Goal: Information Seeking & Learning: Learn about a topic

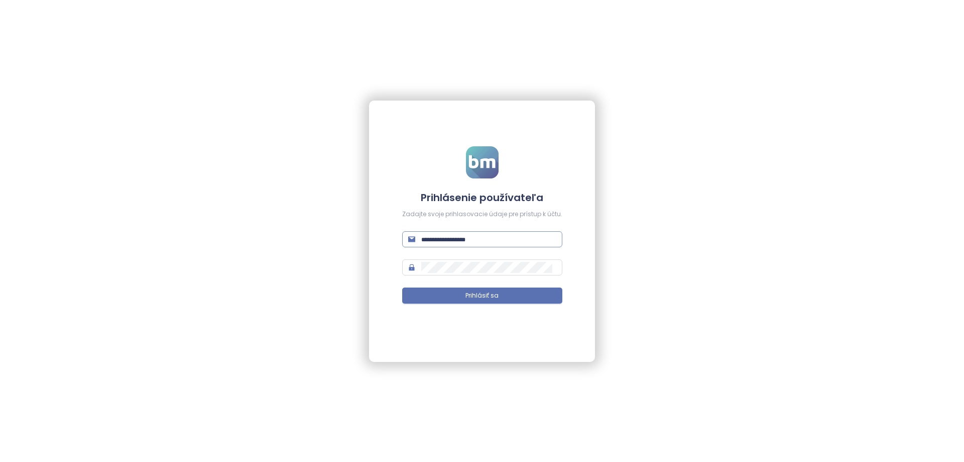
click at [424, 238] on input "text" at bounding box center [488, 239] width 135 height 11
type input "**********"
click at [402, 287] on button "Prihlásiť sa" at bounding box center [482, 295] width 160 height 16
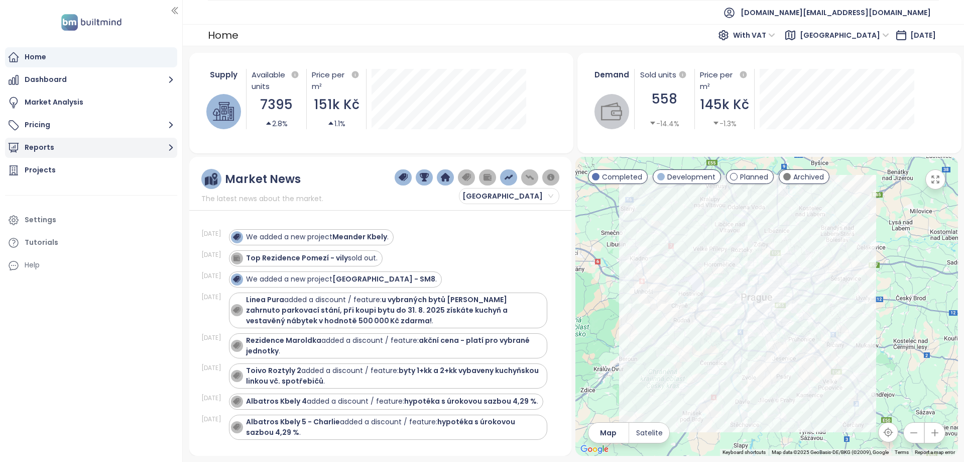
click at [130, 154] on button "Reports" at bounding box center [91, 148] width 172 height 20
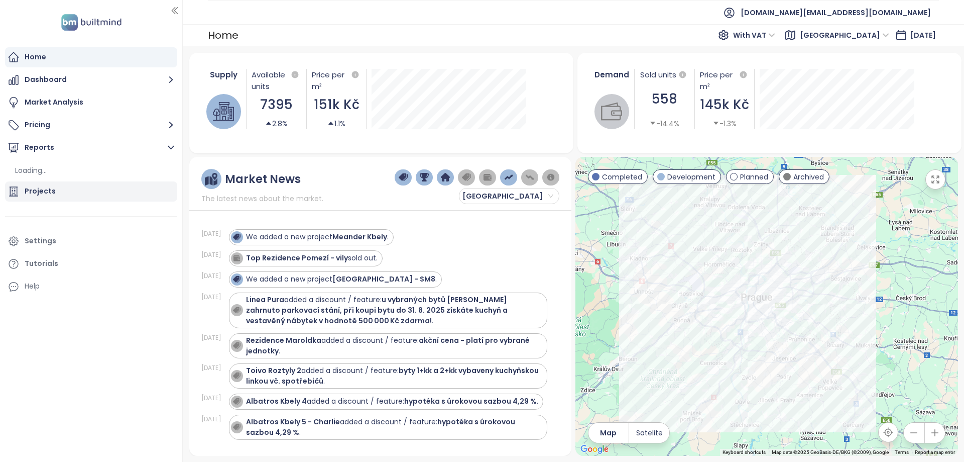
click at [119, 196] on div "Projects" at bounding box center [91, 191] width 172 height 20
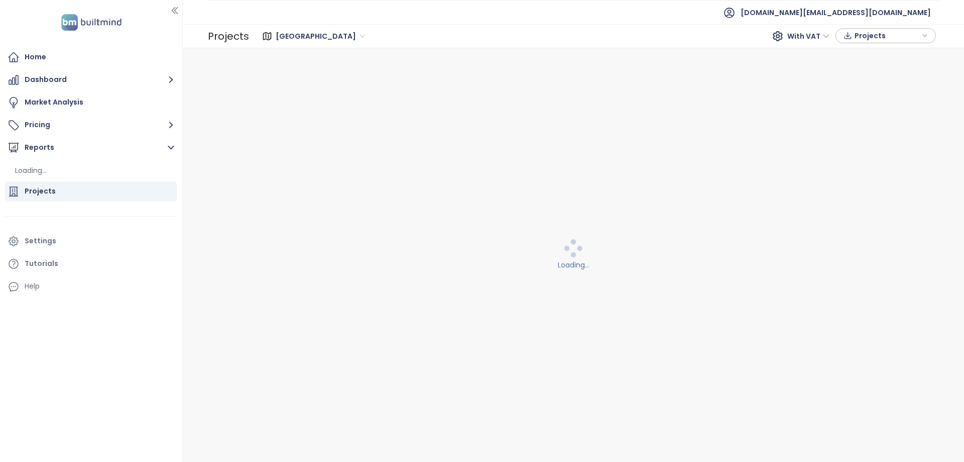
click at [56, 187] on div "Projects" at bounding box center [91, 191] width 172 height 20
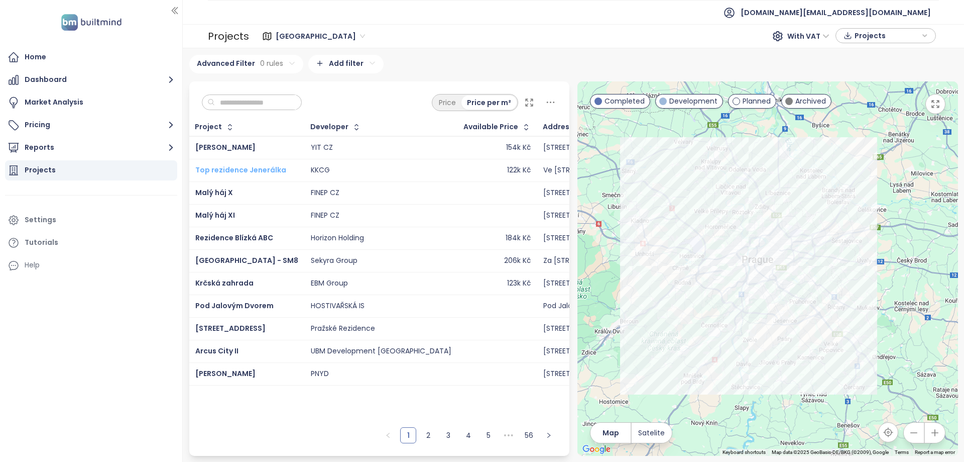
click at [245, 167] on span "Top rezidence Jenerálka" at bounding box center [240, 170] width 91 height 10
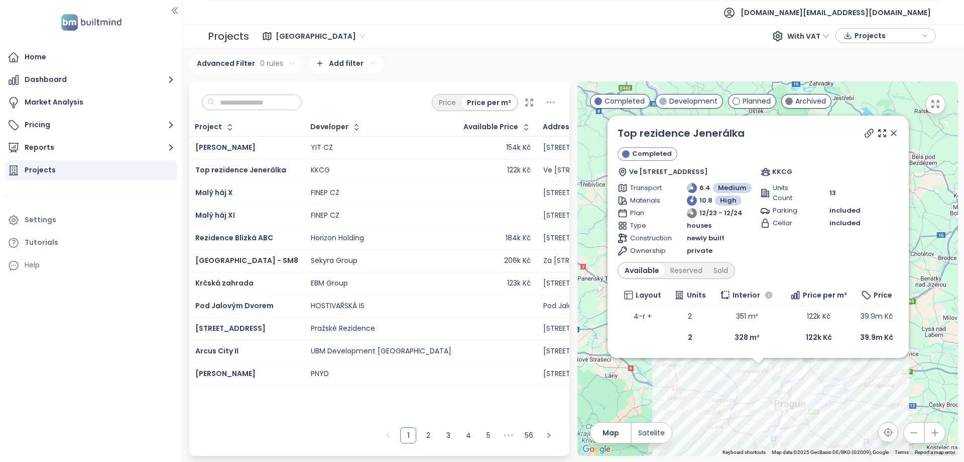
click at [464, 124] on div "Available Price" at bounding box center [491, 127] width 55 height 7
click at [464, 127] on div "Available Price" at bounding box center [491, 127] width 55 height 7
click at [518, 132] on button "button" at bounding box center [525, 127] width 14 height 16
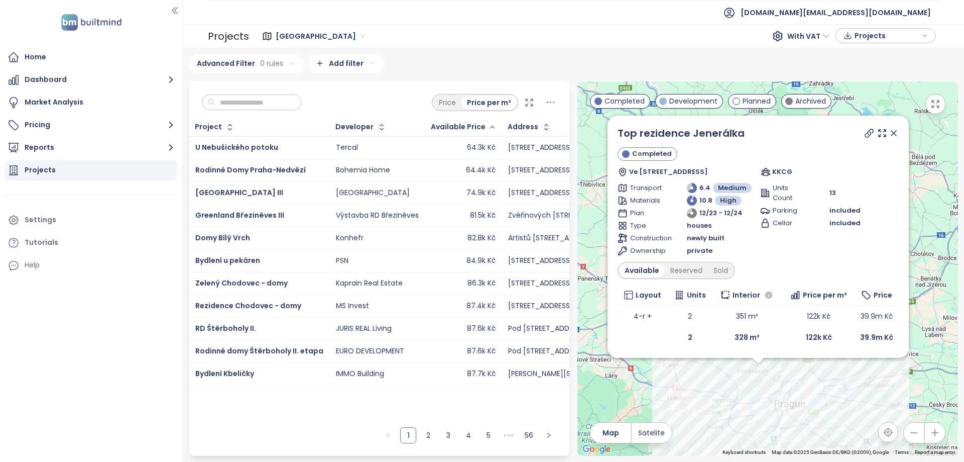
click at [463, 130] on div "Available Price" at bounding box center [458, 127] width 55 height 7
click at [542, 126] on icon "button" at bounding box center [547, 127] width 10 height 10
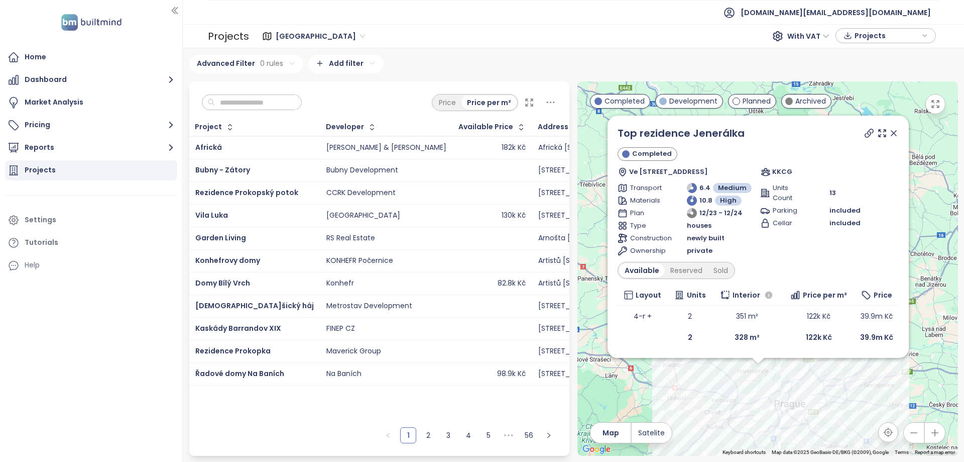
click at [555, 105] on icon at bounding box center [551, 102] width 13 height 13
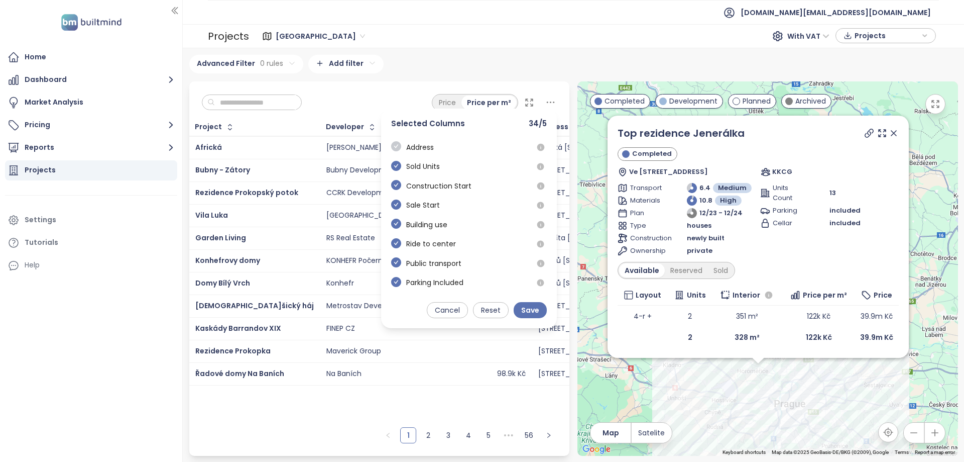
click at [398, 145] on icon "check-circle" at bounding box center [396, 146] width 10 height 10
click at [397, 178] on div "Sold Units" at bounding box center [415, 171] width 49 height 20
click at [397, 191] on span at bounding box center [396, 186] width 10 height 12
click at [397, 204] on icon "check-circle" at bounding box center [396, 204] width 10 height 10
click at [395, 178] on div "Sold Units" at bounding box center [415, 171] width 49 height 20
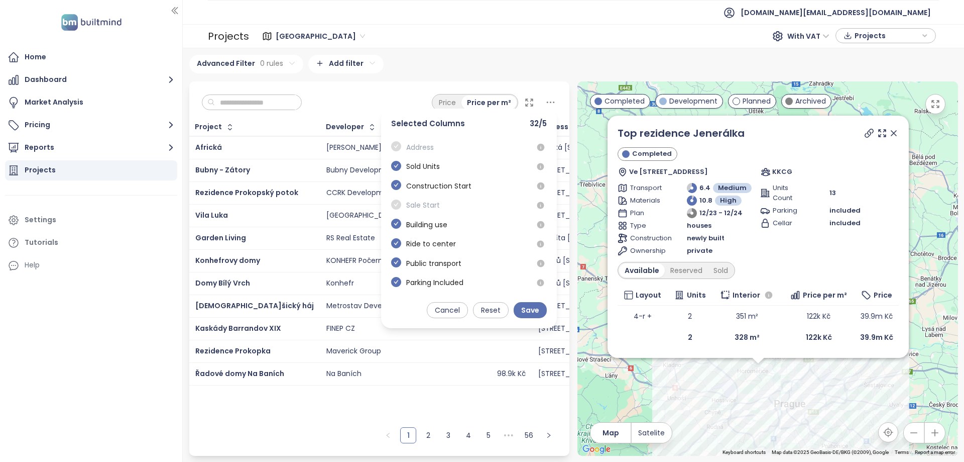
click at [405, 129] on div "Selected Columns 32 / 5" at bounding box center [469, 130] width 176 height 23
click at [309, 111] on div "Price Price per m² Selected Columns 32 / 5 Address Sold Units Construction Star…" at bounding box center [379, 99] width 381 height 37
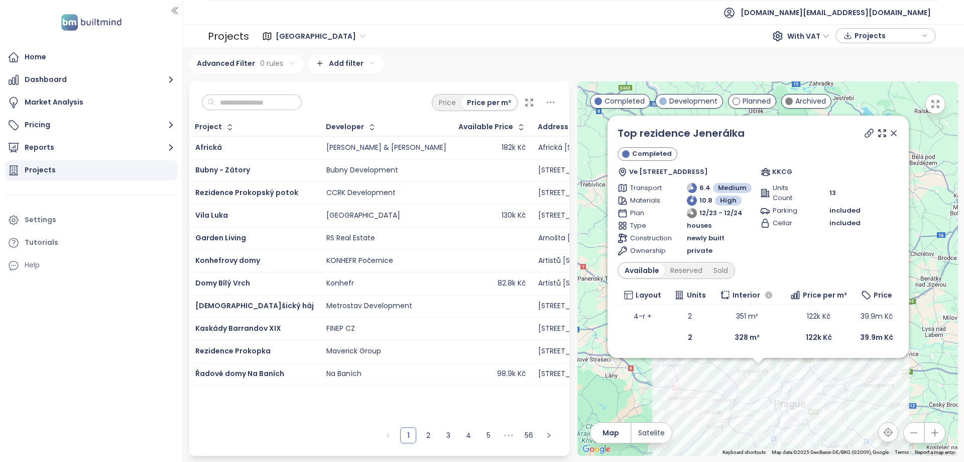
click at [91, 177] on div "Projects" at bounding box center [91, 170] width 172 height 20
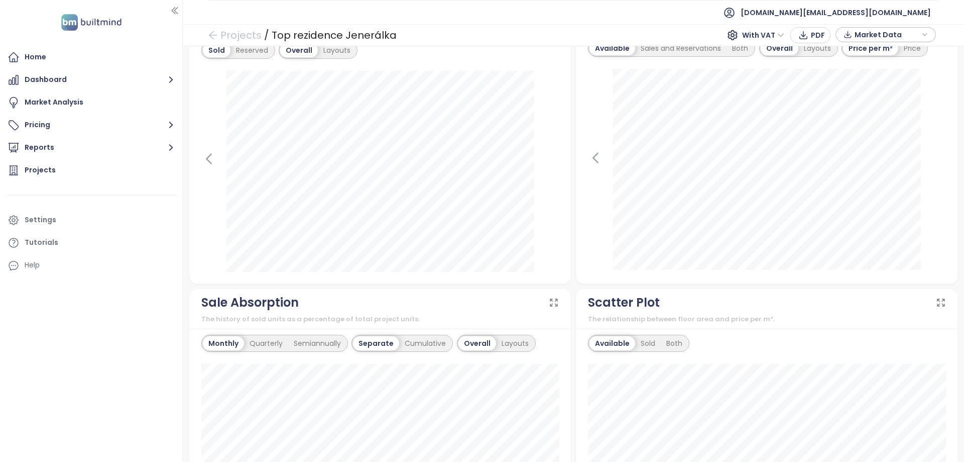
scroll to position [603, 0]
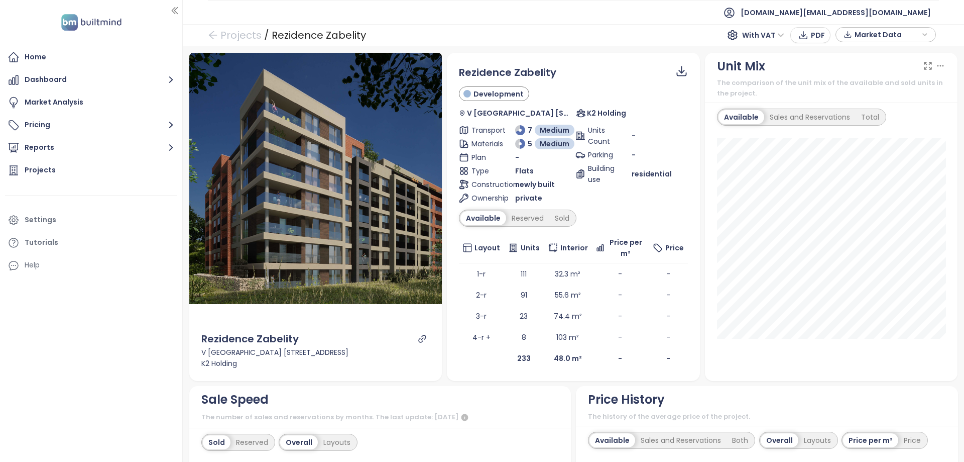
scroll to position [301, 0]
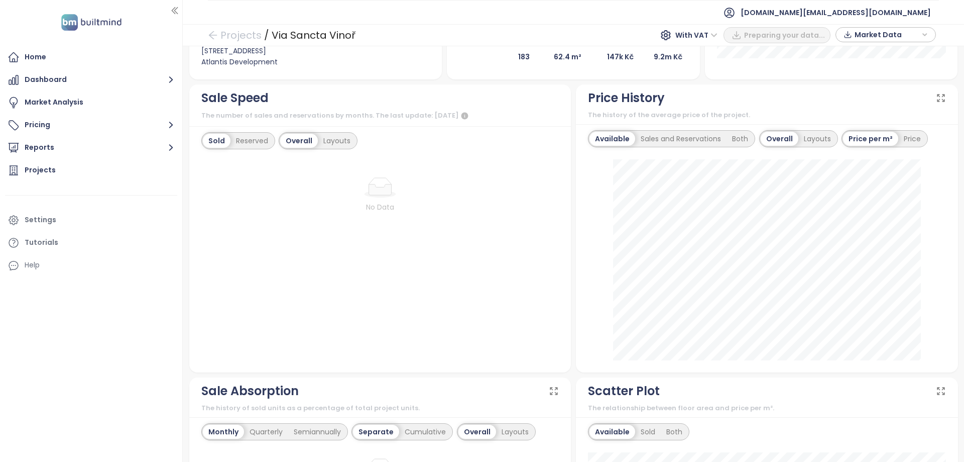
scroll to position [582, 0]
